Goal: Book appointment/travel/reservation

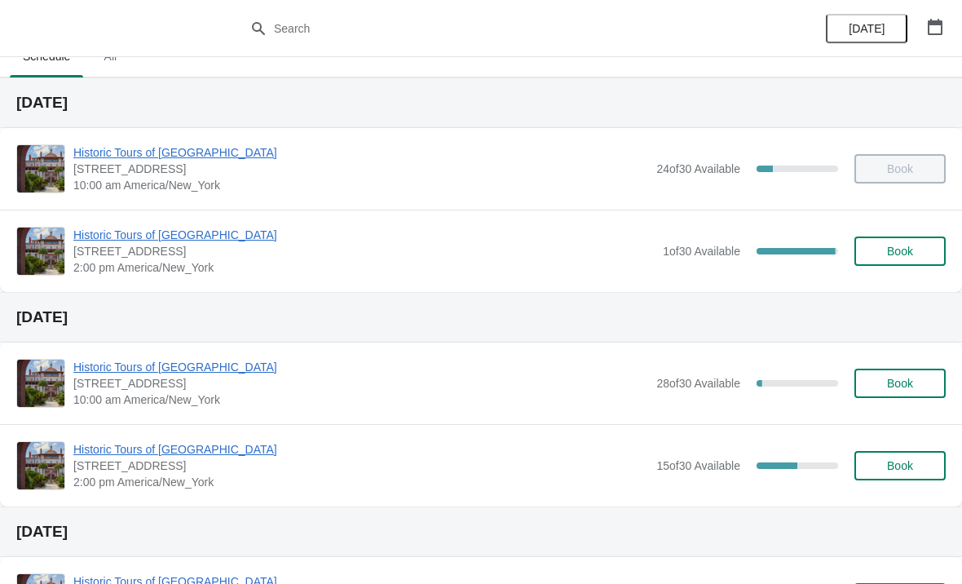
scroll to position [7, 0]
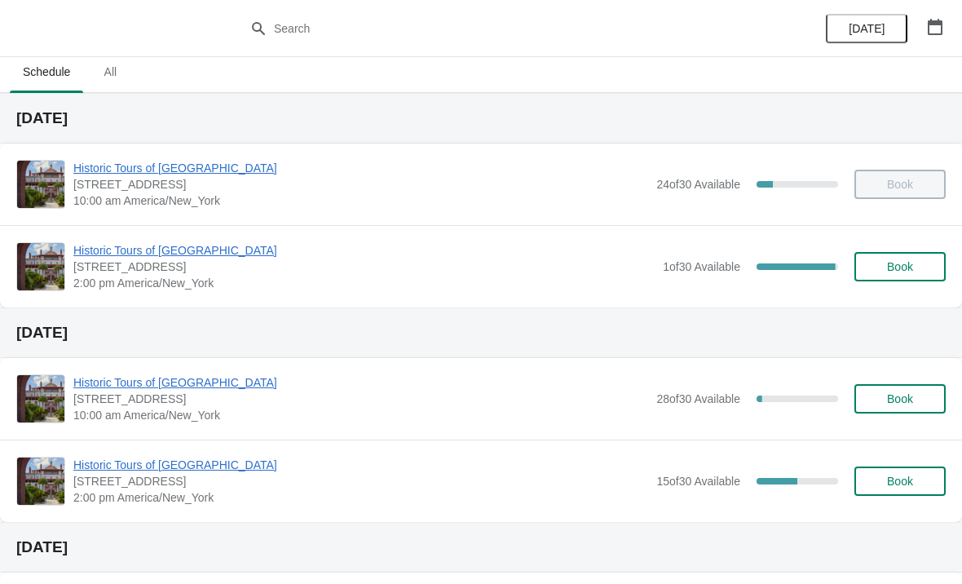
click at [892, 390] on button "Book" at bounding box center [899, 398] width 91 height 29
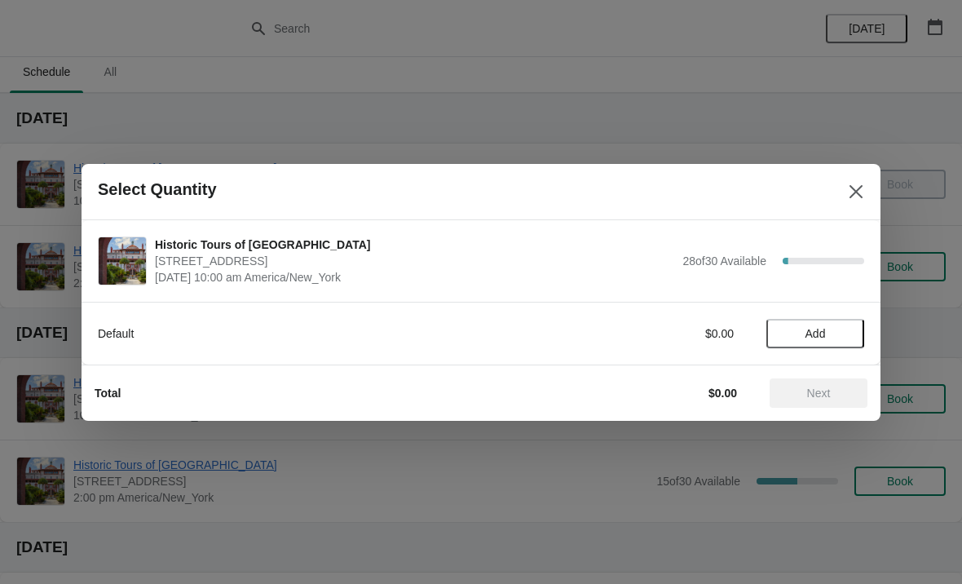
click at [826, 333] on span "Add" at bounding box center [815, 333] width 68 height 13
click at [850, 331] on icon at bounding box center [843, 332] width 17 height 17
click at [831, 391] on span "Next" at bounding box center [819, 392] width 24 height 13
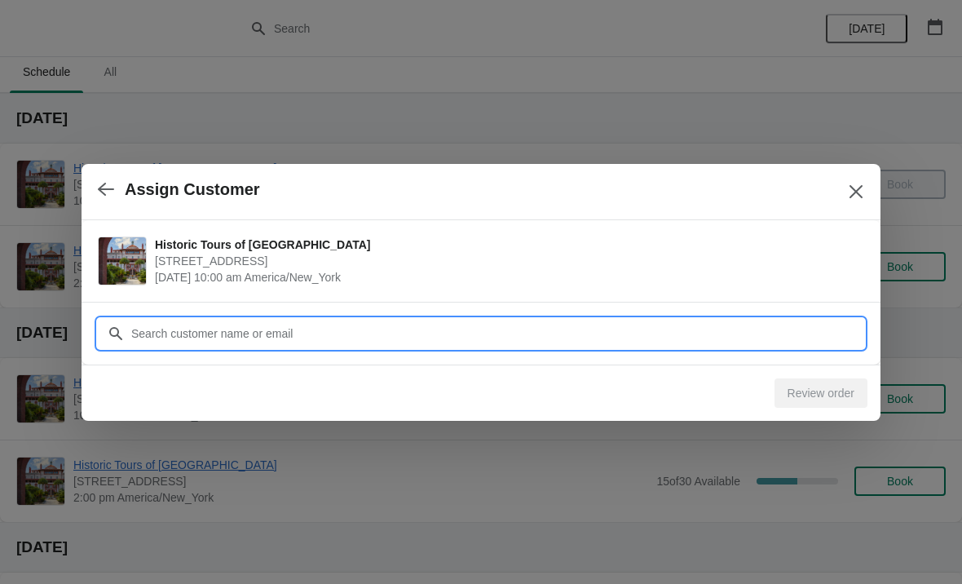
click at [218, 329] on input "Customer" at bounding box center [497, 333] width 734 height 29
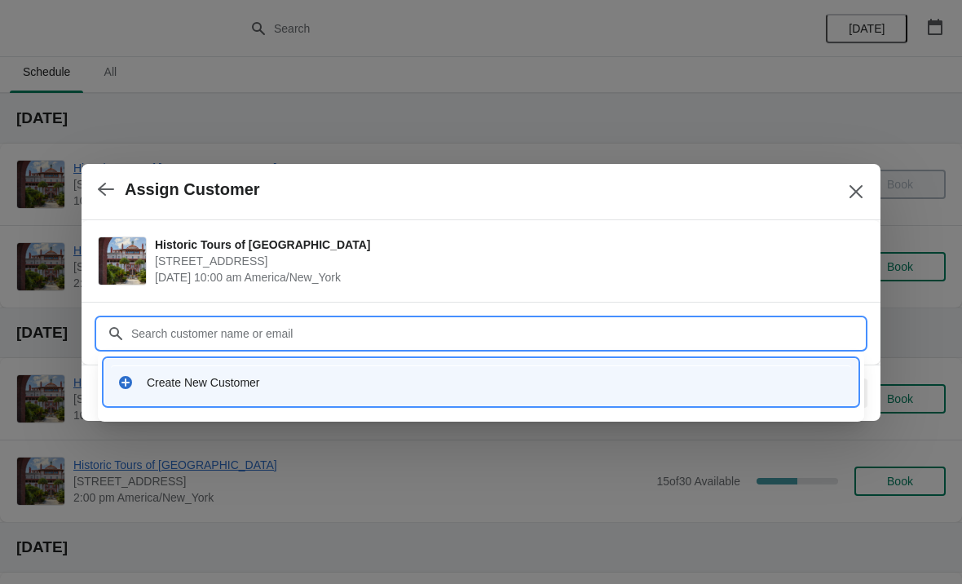
click at [156, 389] on div "Create New Customer" at bounding box center [496, 382] width 698 height 16
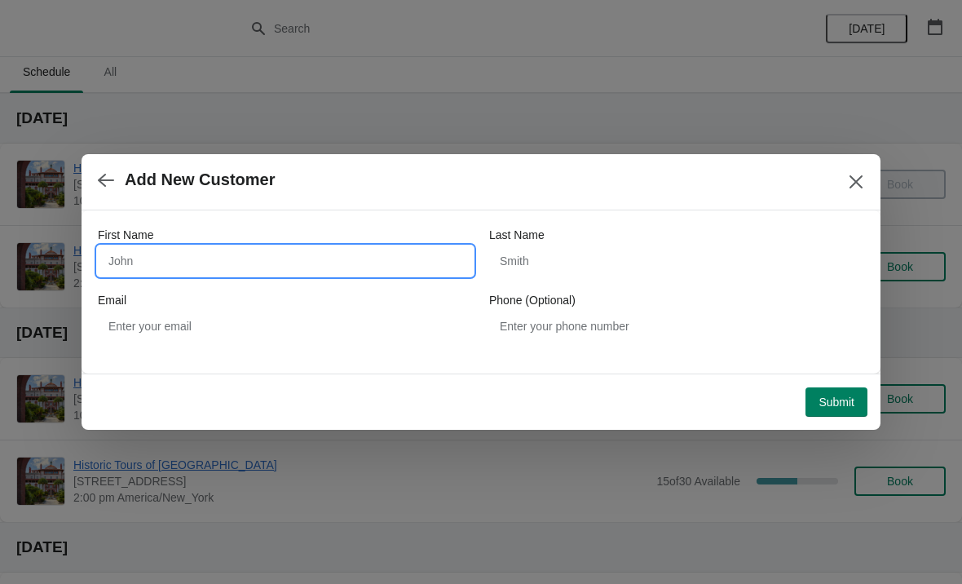
click at [146, 253] on input "First Name" at bounding box center [285, 260] width 375 height 29
type input "[PERSON_NAME]"
click at [554, 240] on div "Last Name" at bounding box center [676, 235] width 375 height 16
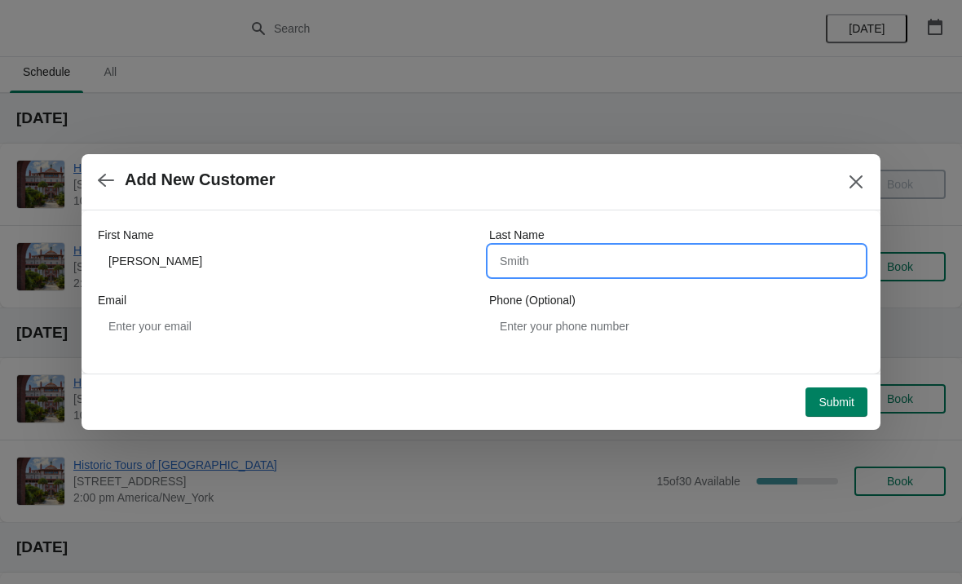
click at [514, 266] on input "Last Name" at bounding box center [676, 260] width 375 height 29
type input "[PERSON_NAME]"
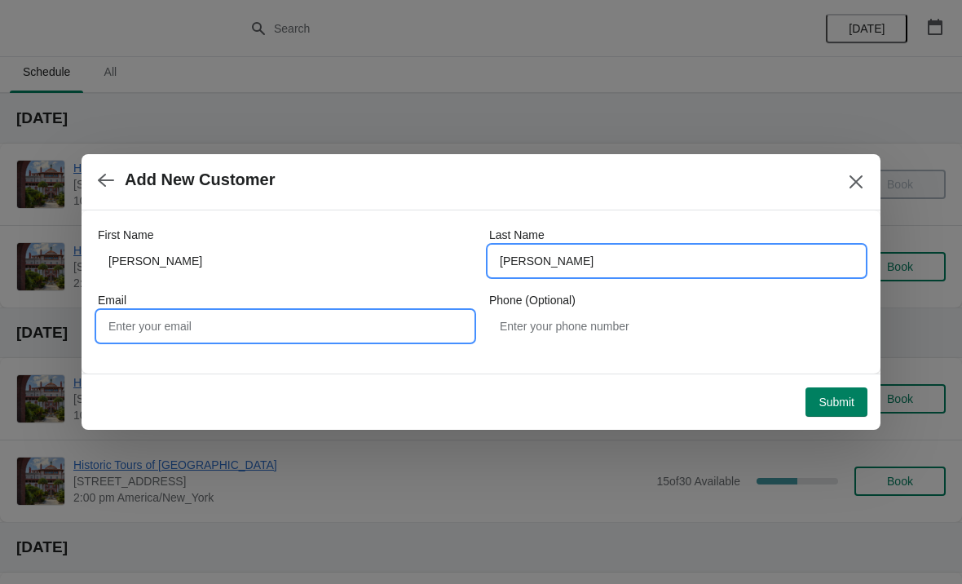
click at [129, 330] on input "Email" at bounding box center [285, 325] width 375 height 29
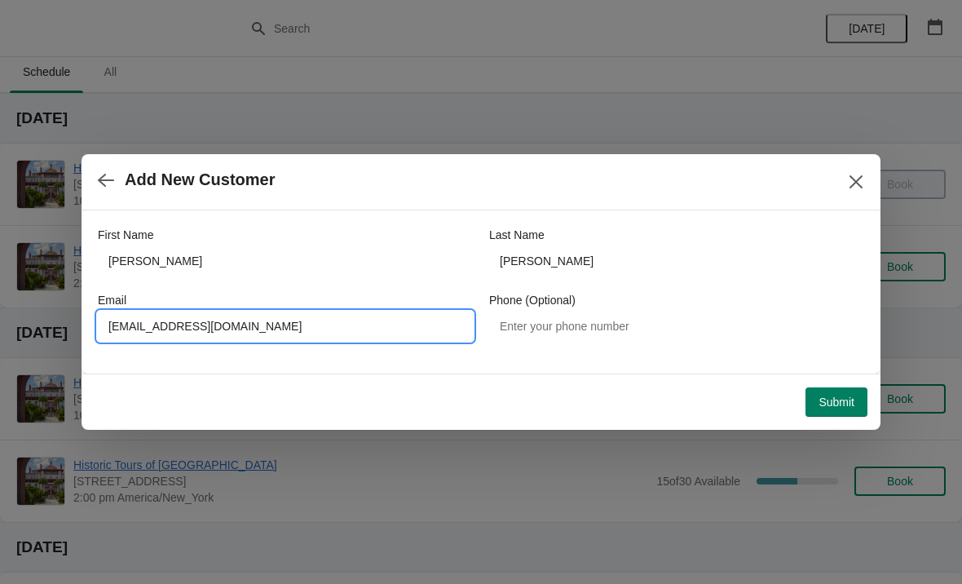
type input "[EMAIL_ADDRESS][DOMAIN_NAME]"
click at [832, 394] on button "Submit" at bounding box center [836, 401] width 62 height 29
